Goal: Transaction & Acquisition: Obtain resource

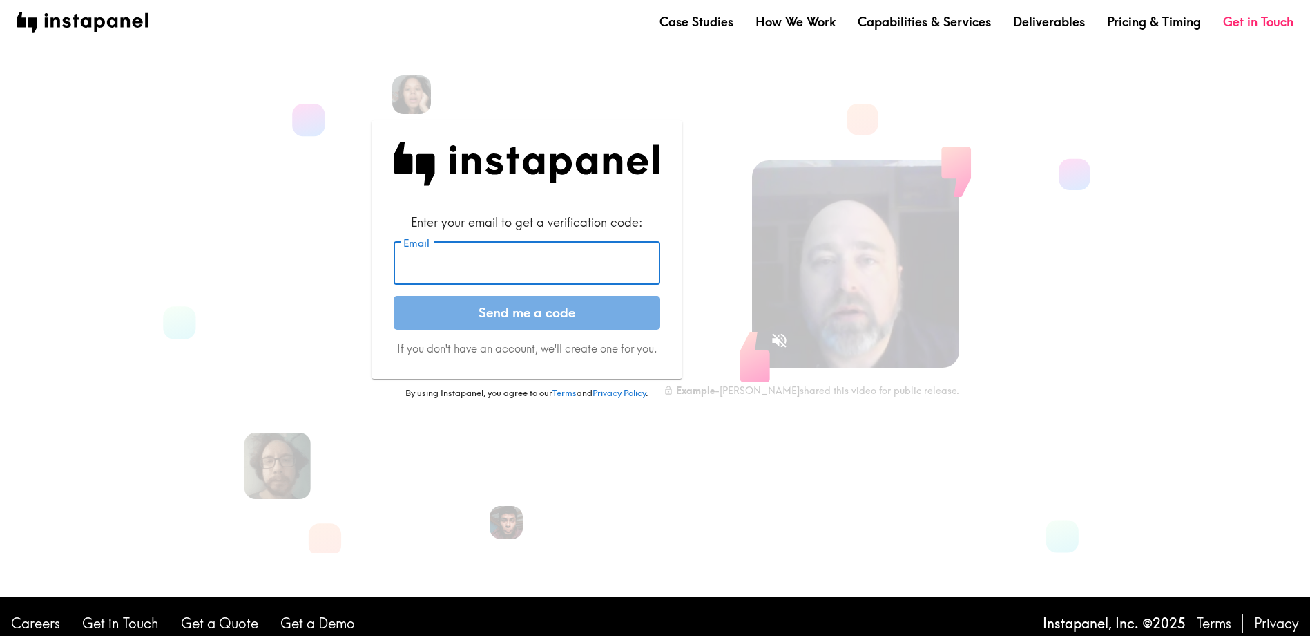
click at [482, 269] on input "Email" at bounding box center [527, 263] width 267 height 43
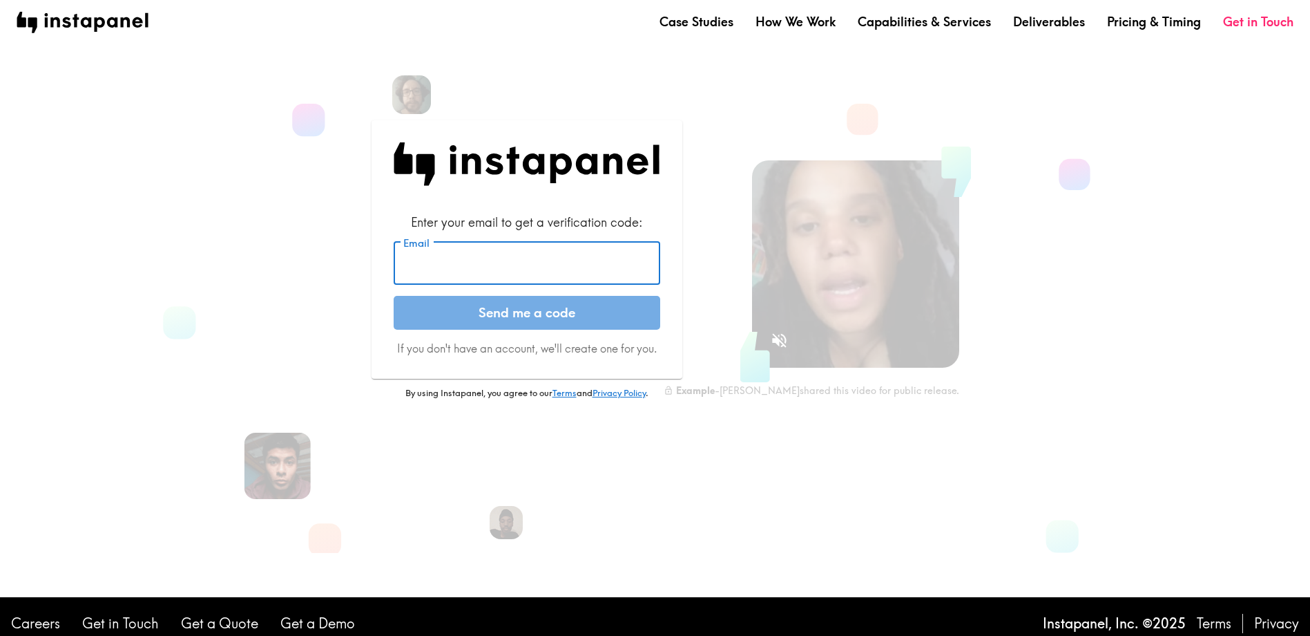
type input "[EMAIL_ADDRESS][PERSON_NAME][DOMAIN_NAME]"
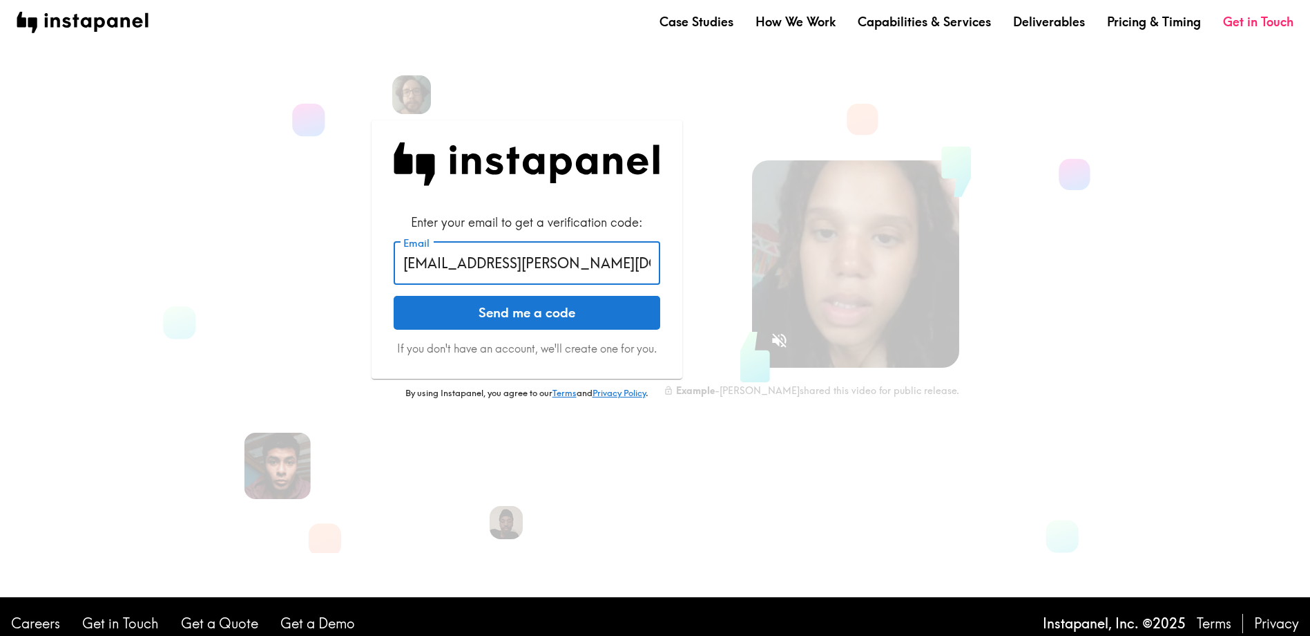
click at [540, 311] on button "Send me a code" at bounding box center [527, 313] width 267 height 35
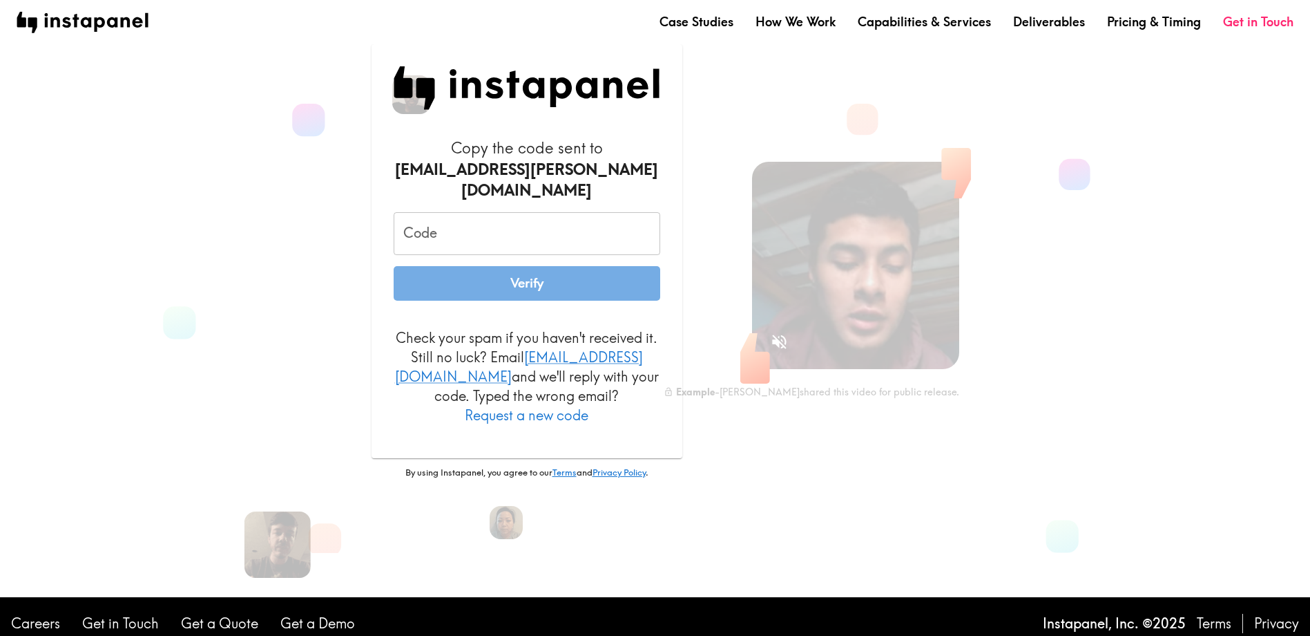
click at [466, 242] on input "Code" at bounding box center [527, 233] width 267 height 43
paste input "7N2_R3e_39T"
type input "7N2_R3e_39T"
click at [501, 298] on button "Verify" at bounding box center [527, 283] width 267 height 35
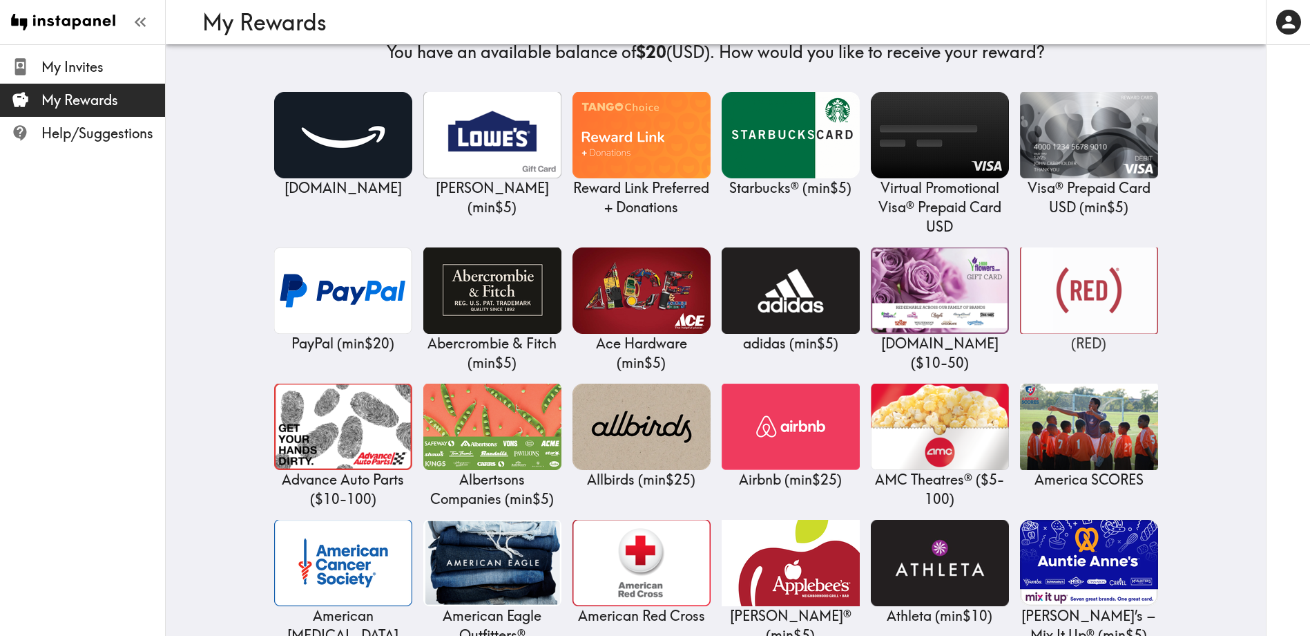
scroll to position [69, 0]
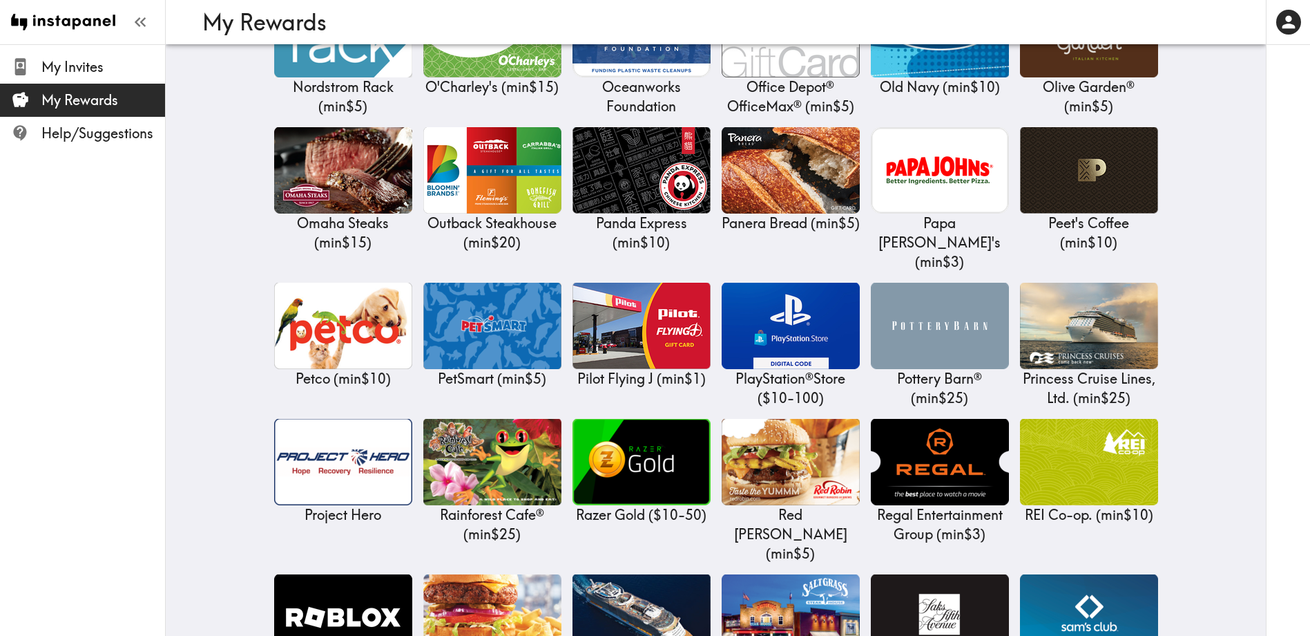
scroll to position [4352, 0]
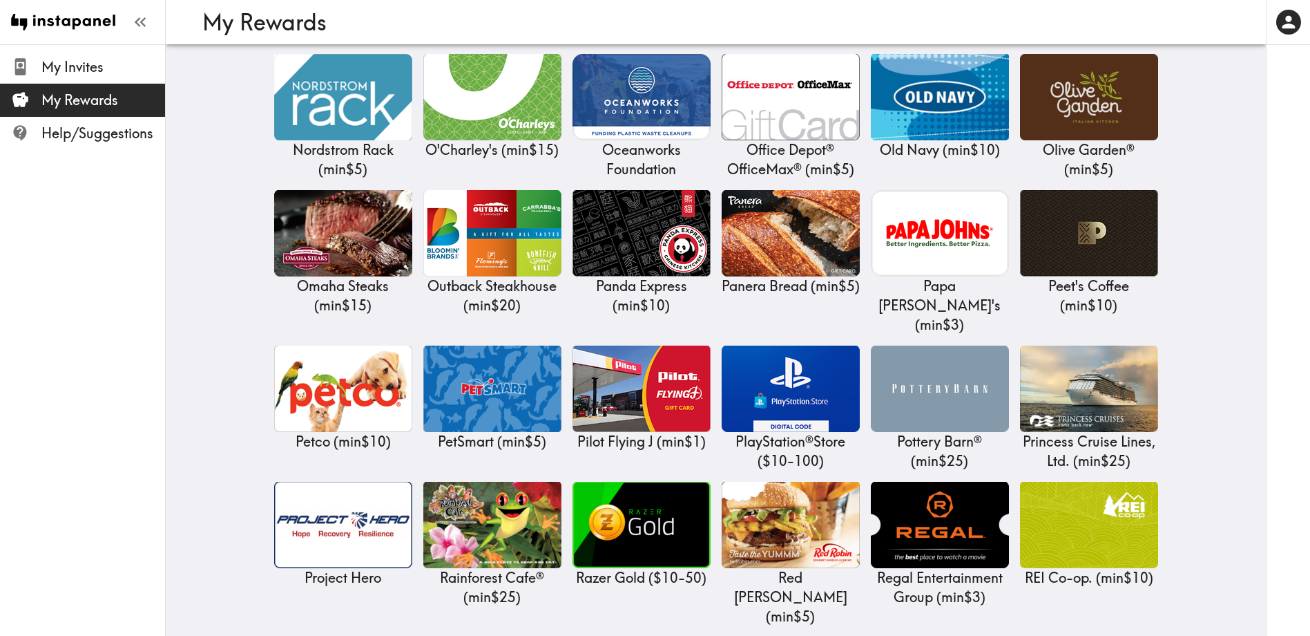
click at [1268, 278] on div at bounding box center [1288, 318] width 44 height 636
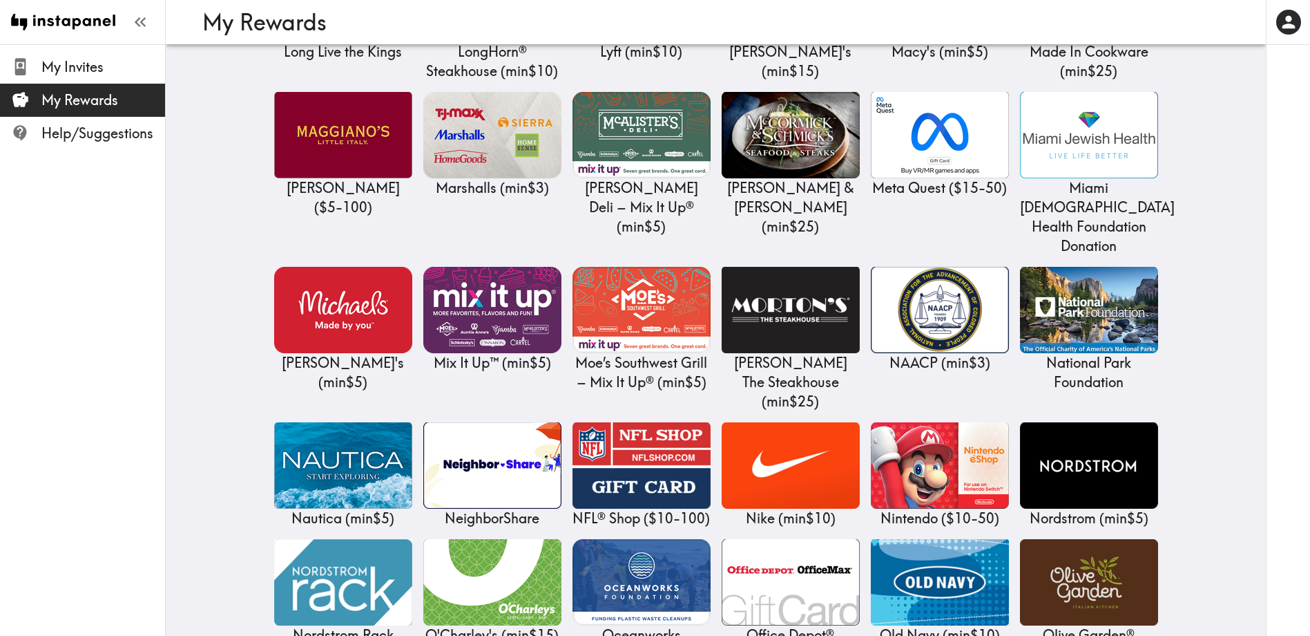
scroll to position [3799, 0]
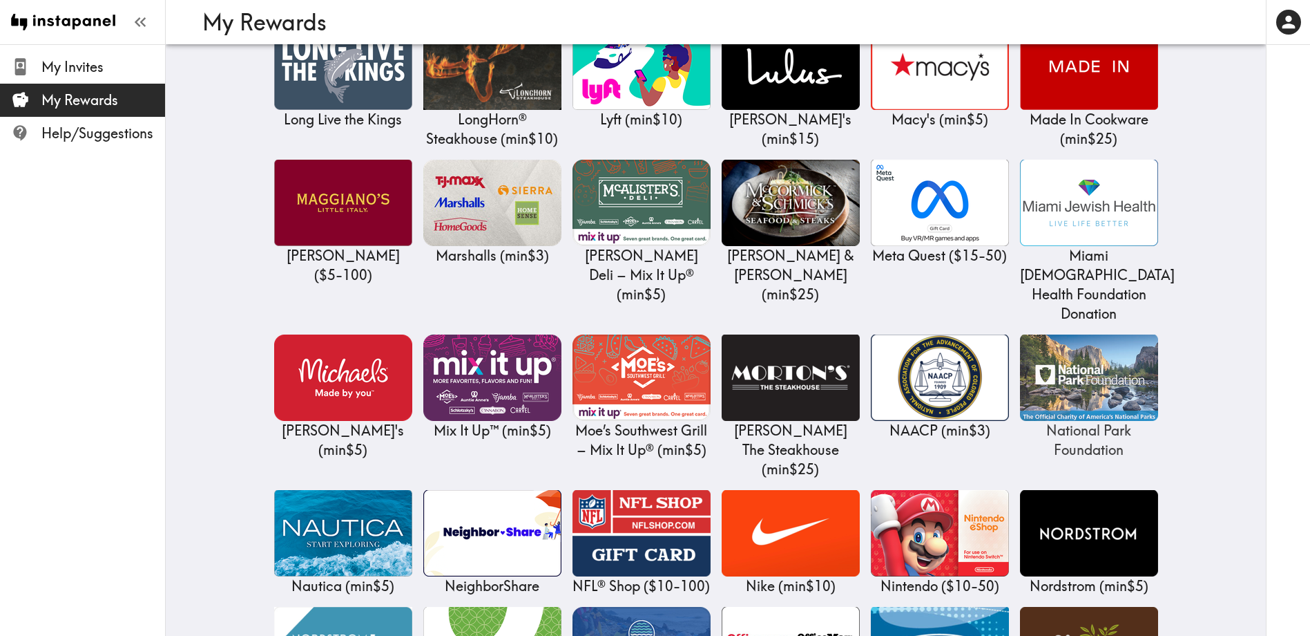
click at [1061, 334] on img at bounding box center [1089, 377] width 138 height 86
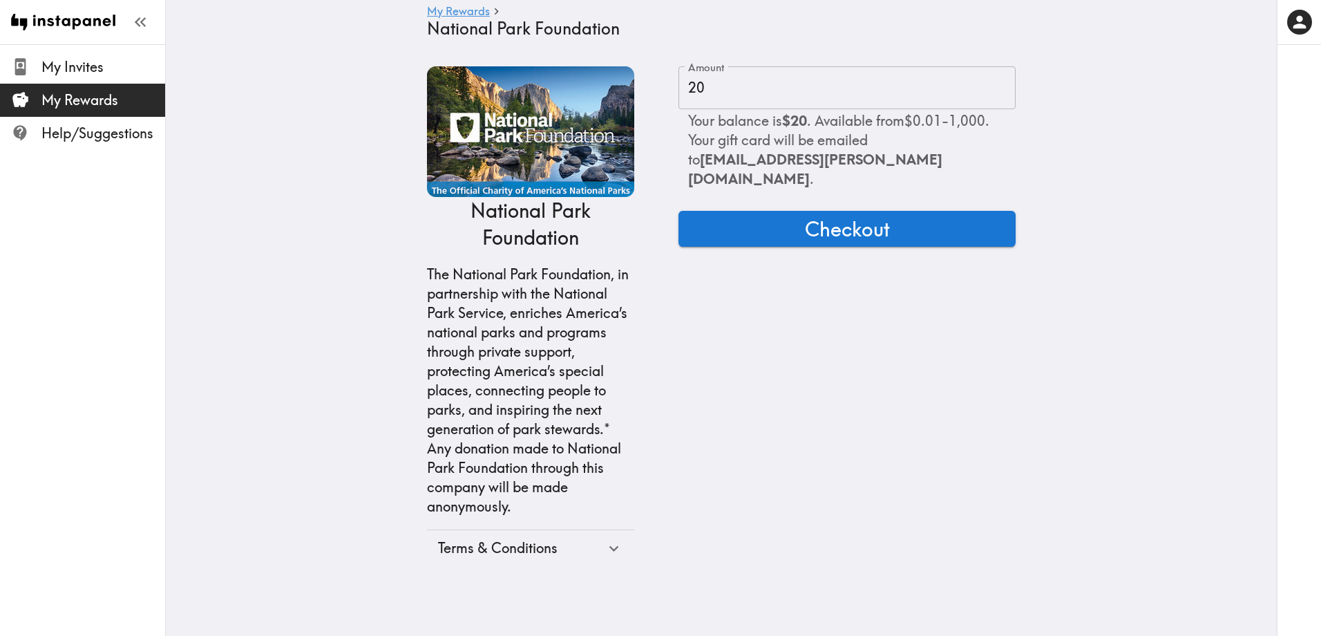
click at [1053, 368] on main "My Rewards National Park Foundation National Park Foundation The National Park …" at bounding box center [721, 316] width 1111 height 544
click at [1112, 362] on main "My Rewards National Park Foundation National Park Foundation The National Park …" at bounding box center [721, 316] width 1111 height 544
click at [1138, 387] on main "My Rewards National Park Foundation National Park Foundation The National Park …" at bounding box center [721, 316] width 1111 height 544
click at [1112, 466] on main "My Rewards National Park Foundation National Park Foundation The National Park …" at bounding box center [721, 316] width 1111 height 544
